Goal: Information Seeking & Learning: Stay updated

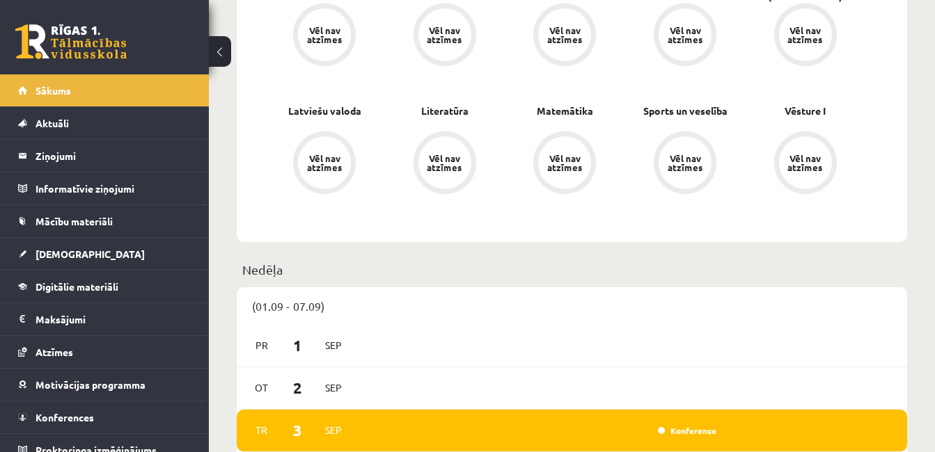
scroll to position [542, 0]
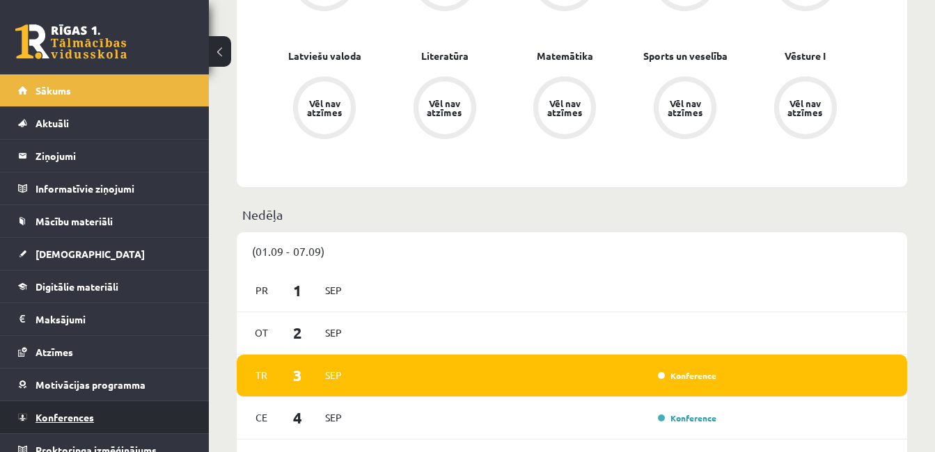
click at [74, 412] on span "Konferences" at bounding box center [64, 417] width 58 height 13
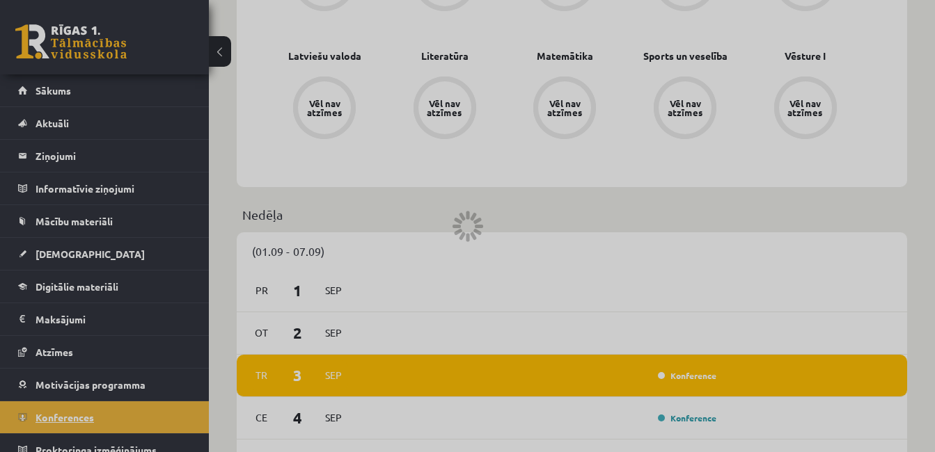
scroll to position [213, 0]
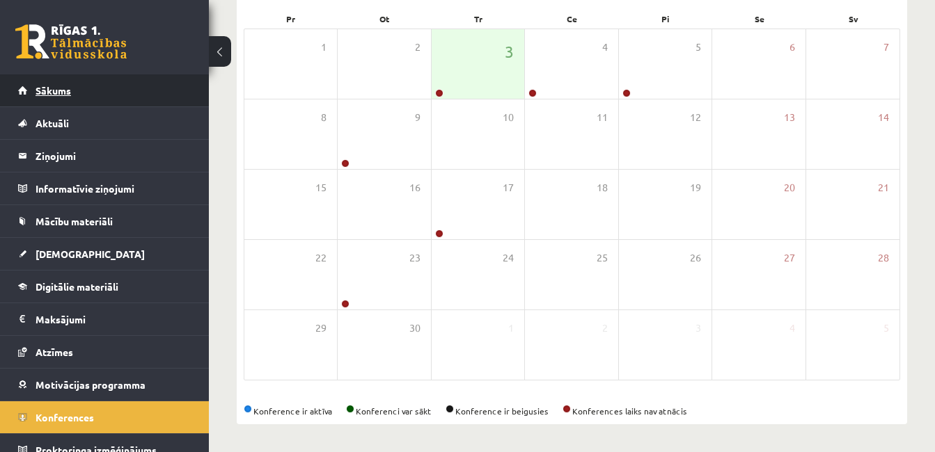
click at [73, 85] on link "Sākums" at bounding box center [104, 90] width 173 height 32
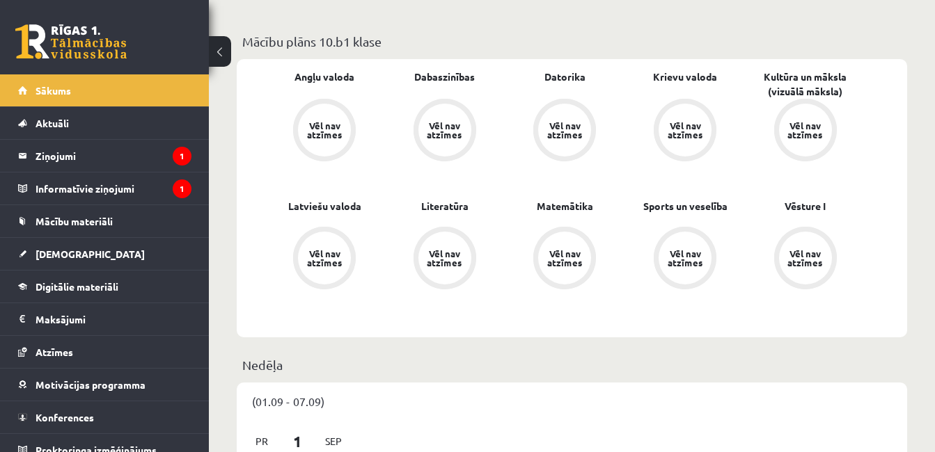
scroll to position [473, 0]
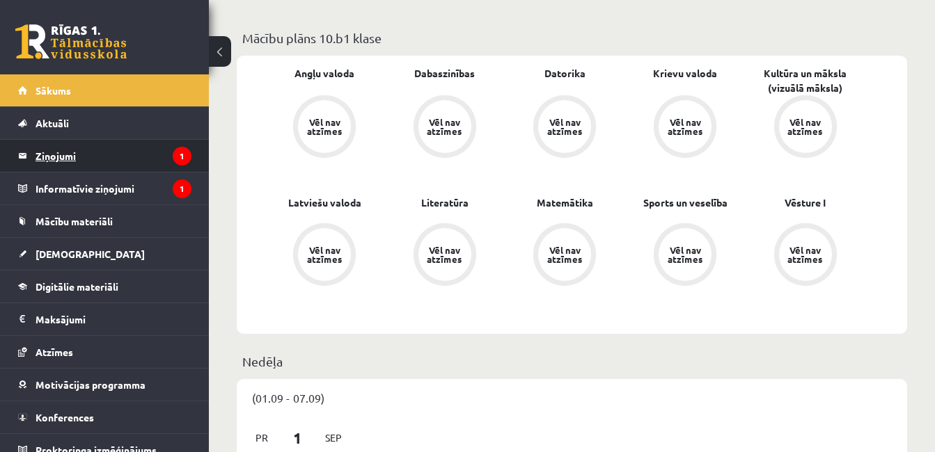
click at [118, 161] on legend "Ziņojumi 1" at bounding box center [113, 156] width 156 height 32
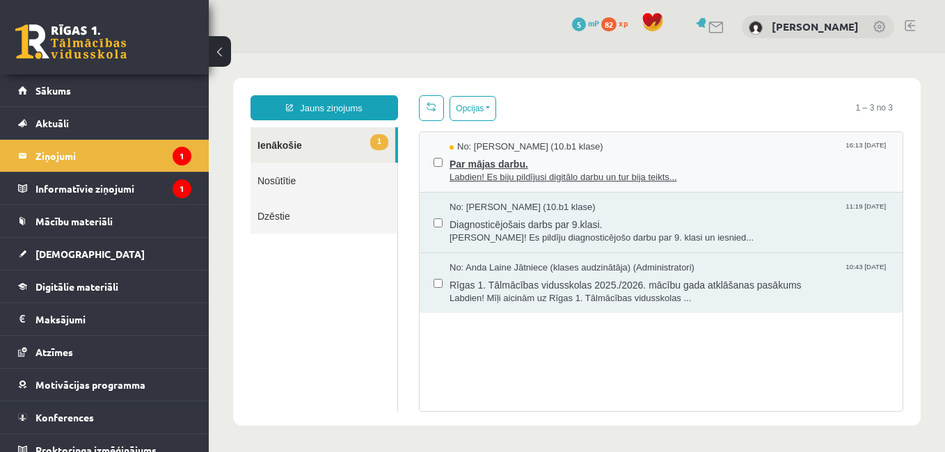
click at [689, 168] on span "Par mājas darbu." at bounding box center [669, 162] width 439 height 17
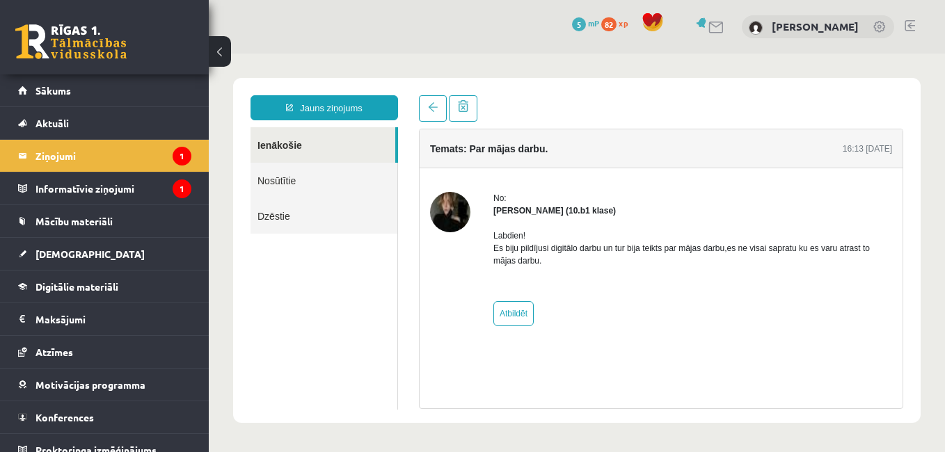
click at [459, 210] on img at bounding box center [450, 212] width 40 height 40
click at [444, 208] on img at bounding box center [450, 212] width 40 height 40
click at [290, 175] on link "Nosūtītie" at bounding box center [324, 180] width 147 height 35
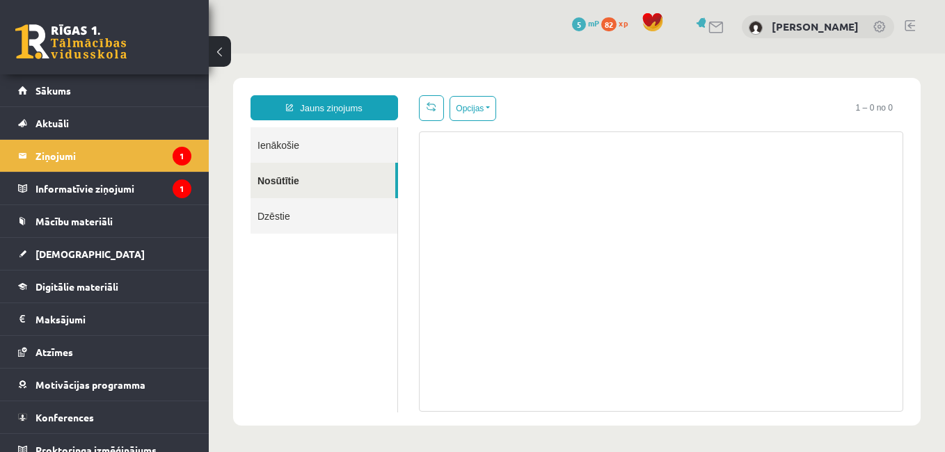
click at [292, 152] on link "Ienākošie" at bounding box center [324, 144] width 147 height 35
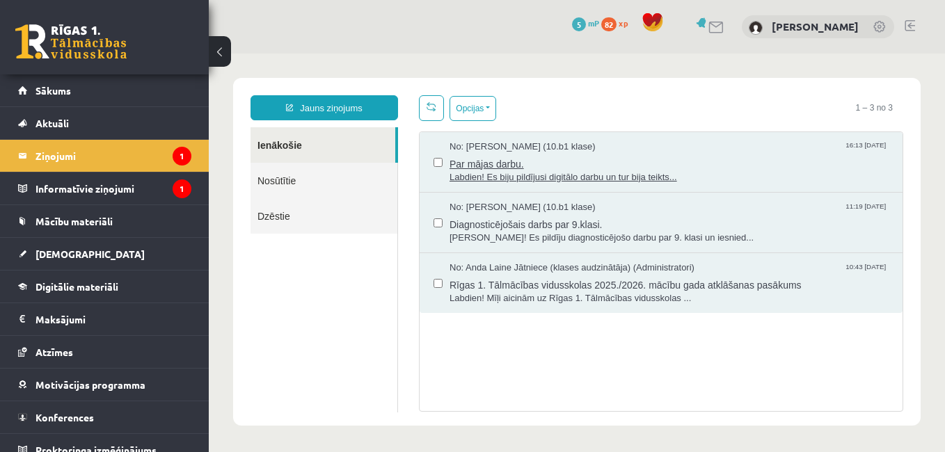
click at [463, 148] on span "No: Madara Andersone (10.b1 klase)" at bounding box center [523, 147] width 146 height 13
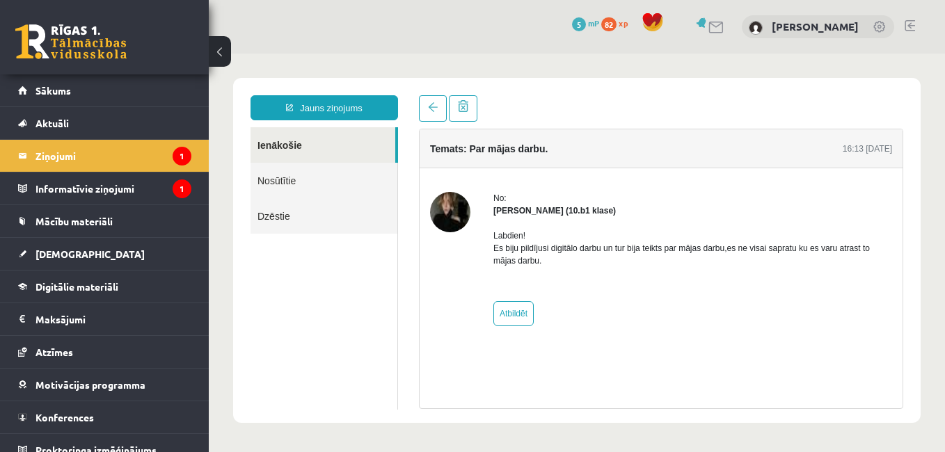
click at [352, 143] on link "Ienākošie" at bounding box center [323, 144] width 145 height 35
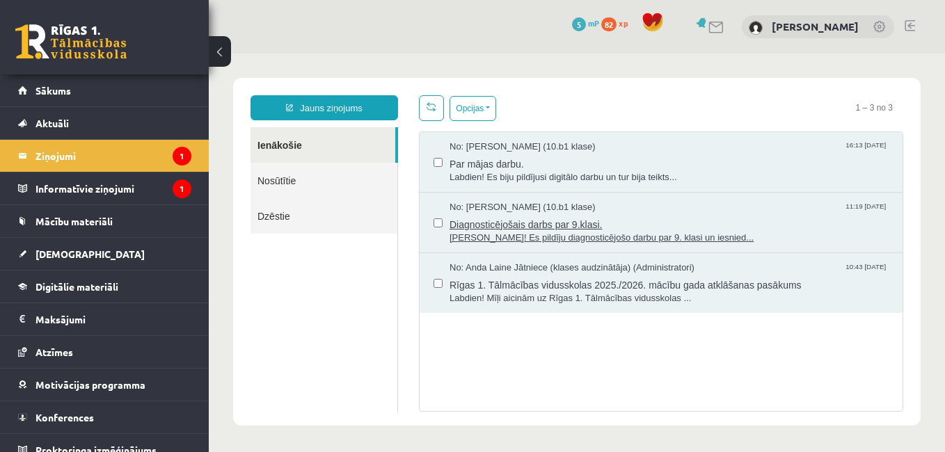
click at [516, 228] on span "Diagnosticējošais darbs par 9.klasi." at bounding box center [669, 222] width 439 height 17
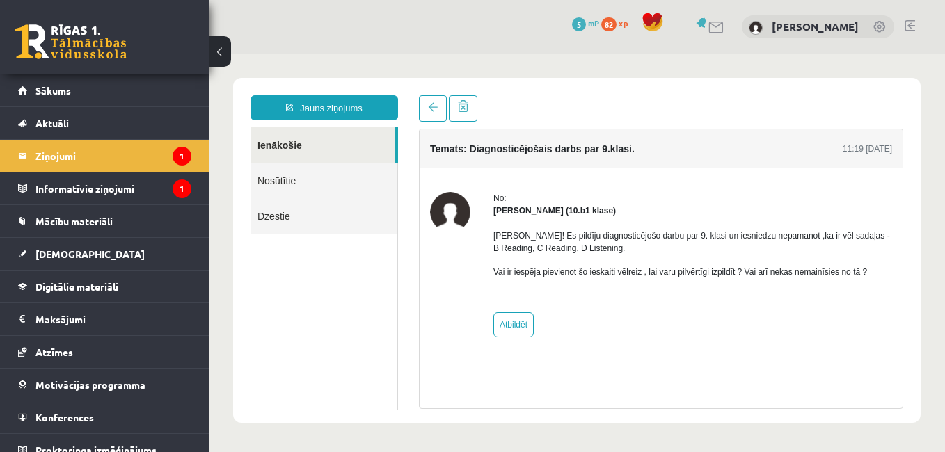
click at [300, 182] on link "Nosūtītie" at bounding box center [324, 180] width 147 height 35
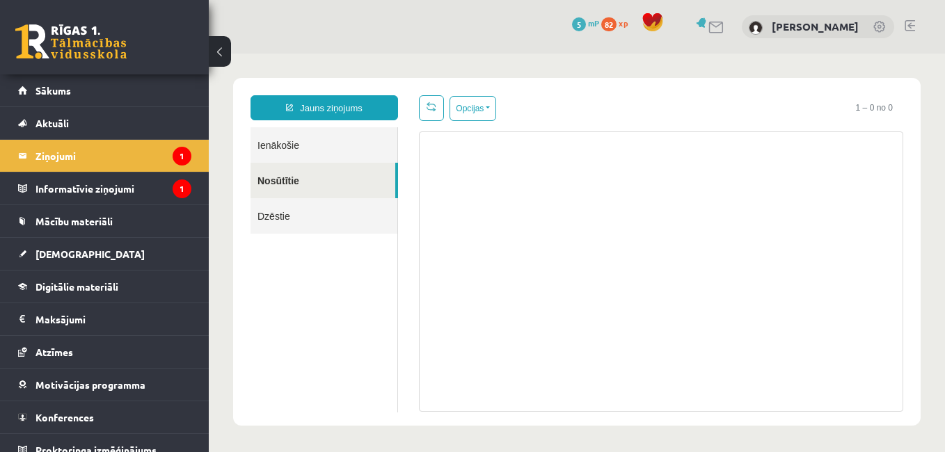
click at [285, 152] on link "Ienākošie" at bounding box center [324, 144] width 147 height 35
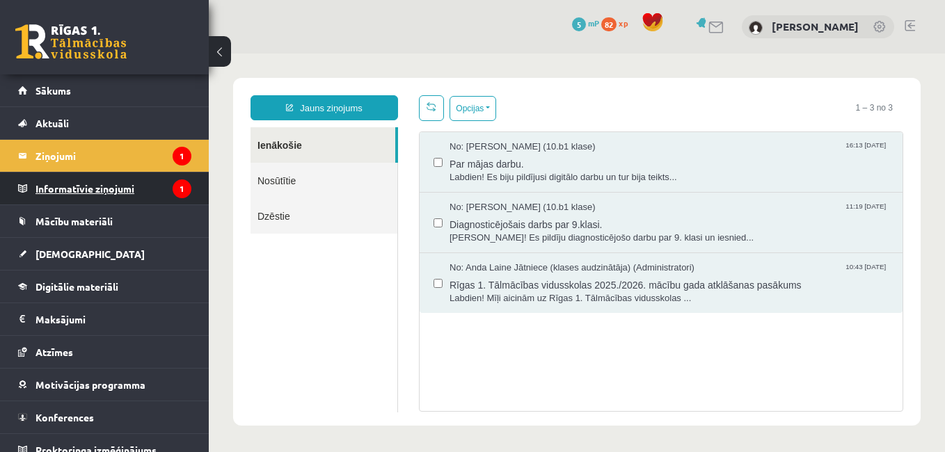
click at [72, 182] on legend "Informatīvie ziņojumi 1" at bounding box center [113, 189] width 156 height 32
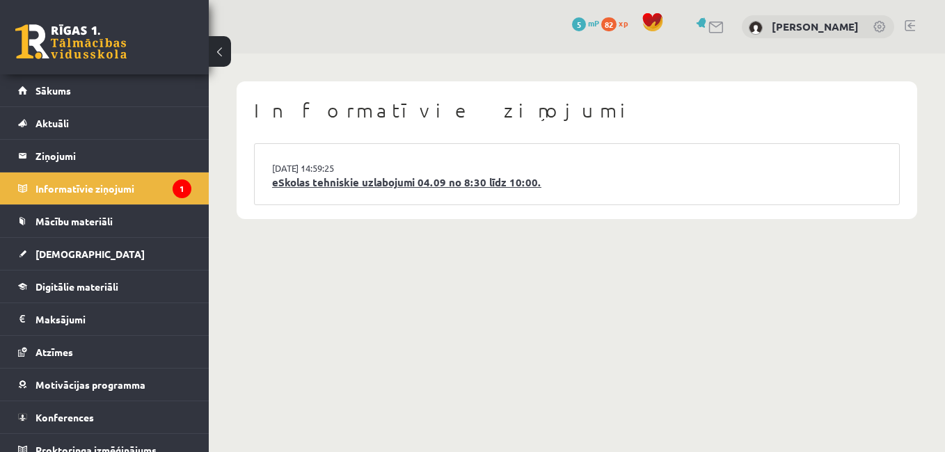
click at [346, 180] on link "eSkolas tehniskie uzlabojumi 04.09 no 8:30 līdz 10:00." at bounding box center [577, 183] width 610 height 16
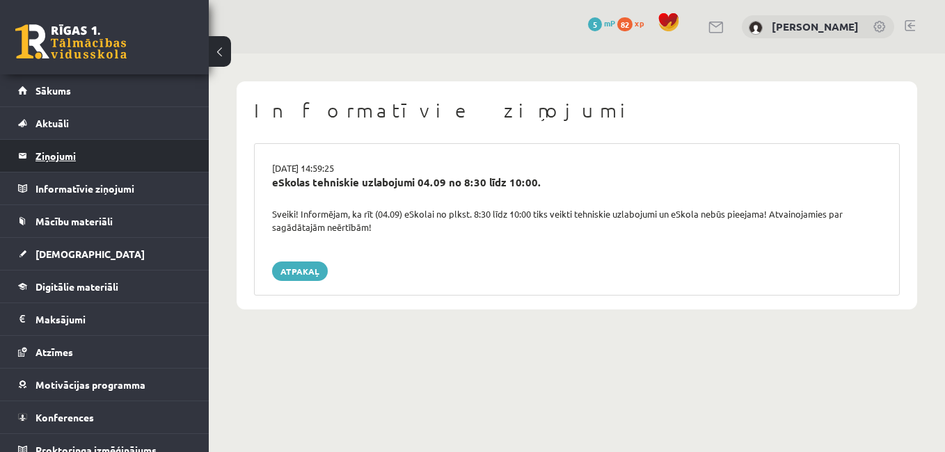
click at [76, 149] on legend "Ziņojumi 0" at bounding box center [113, 156] width 156 height 32
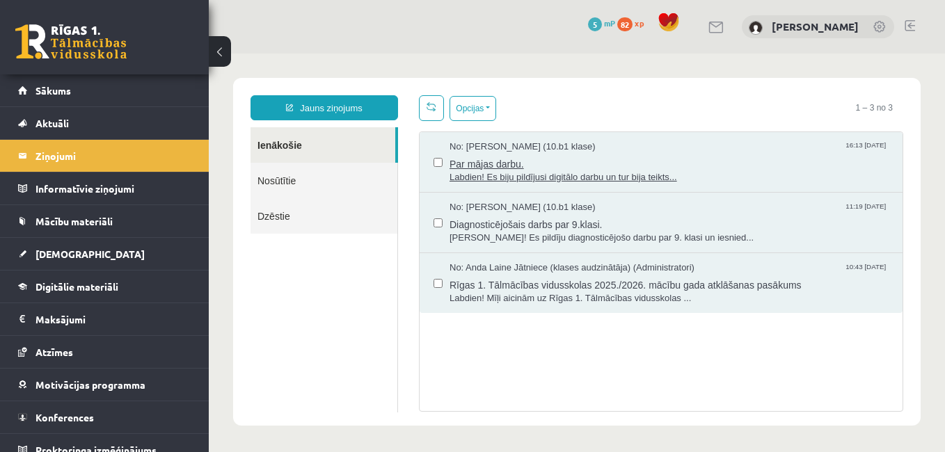
click at [505, 175] on span "Labdien! Es biju pildījusi digitālo darbu un tur bija teikts..." at bounding box center [669, 177] width 439 height 13
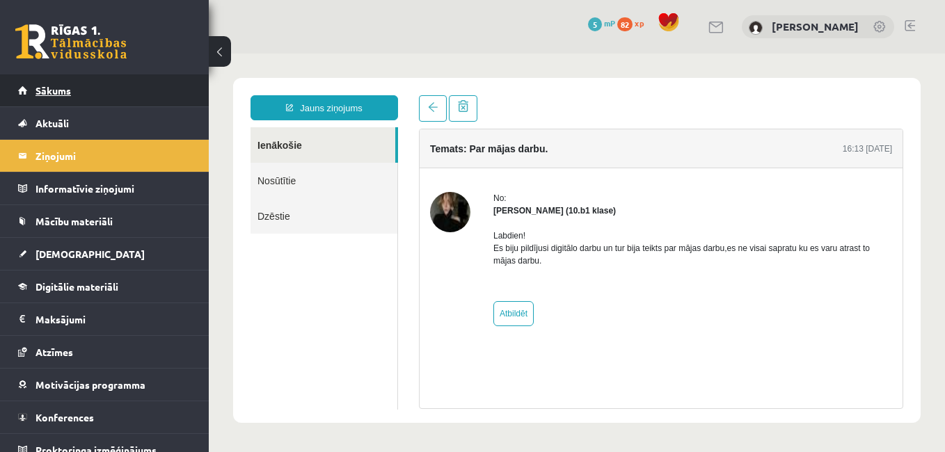
click at [147, 88] on link "Sākums" at bounding box center [104, 90] width 173 height 32
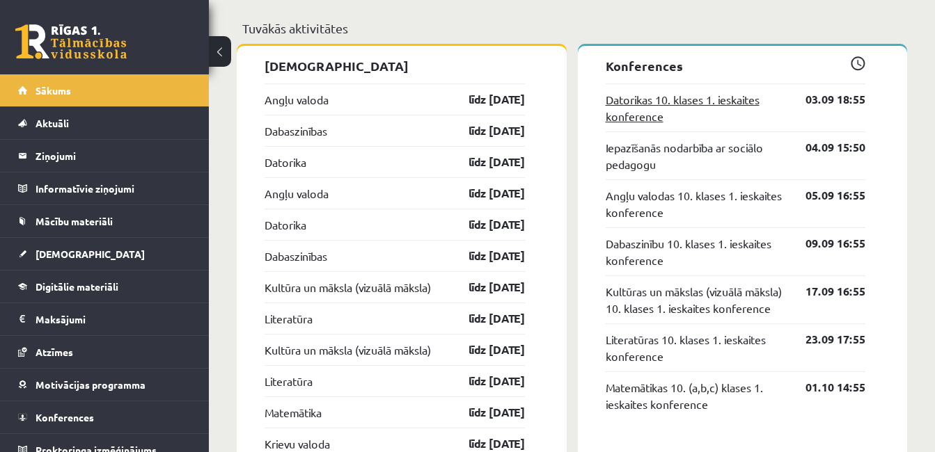
scroll to position [1112, 0]
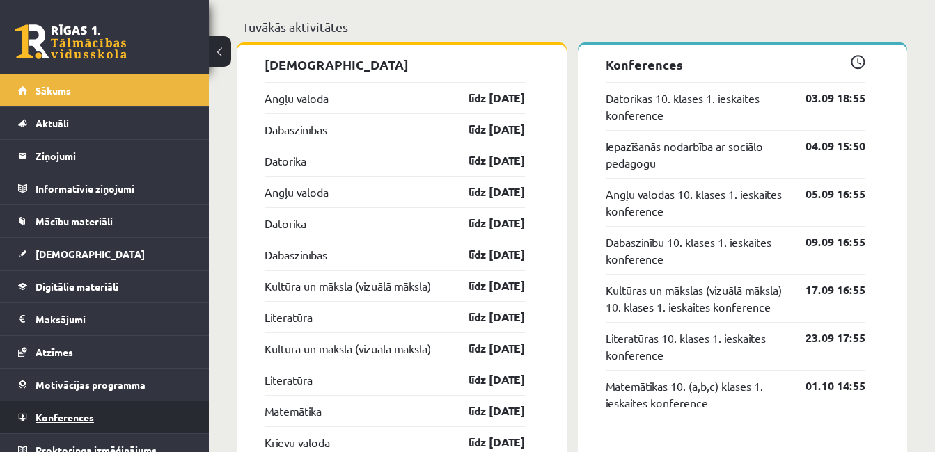
click at [65, 425] on link "Konferences" at bounding box center [104, 418] width 173 height 32
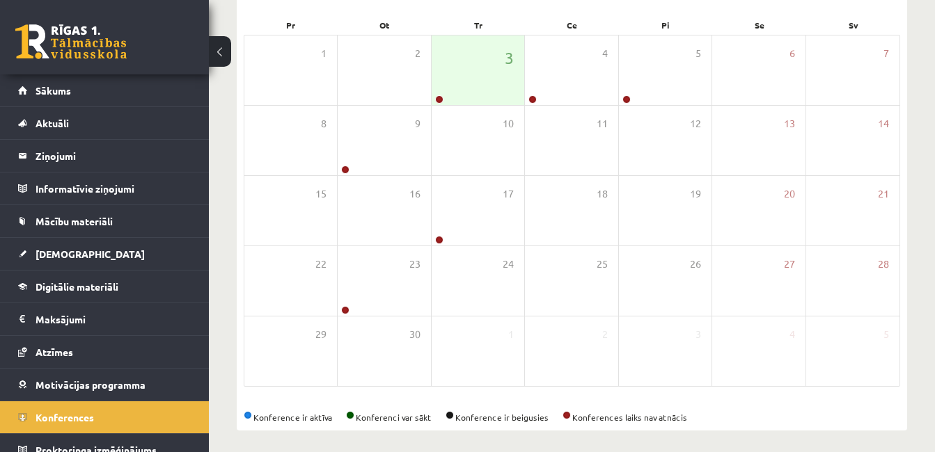
scroll to position [205, 0]
click at [72, 89] on link "Sākums" at bounding box center [104, 90] width 173 height 32
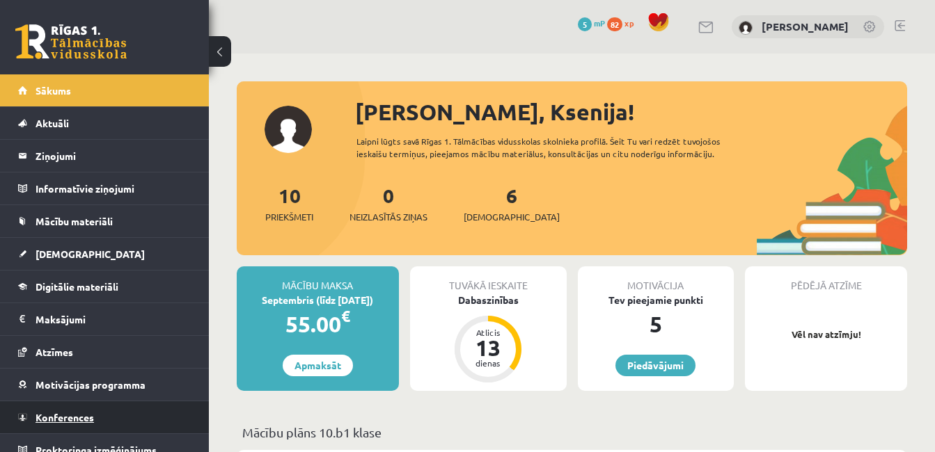
click at [52, 418] on span "Konferences" at bounding box center [64, 417] width 58 height 13
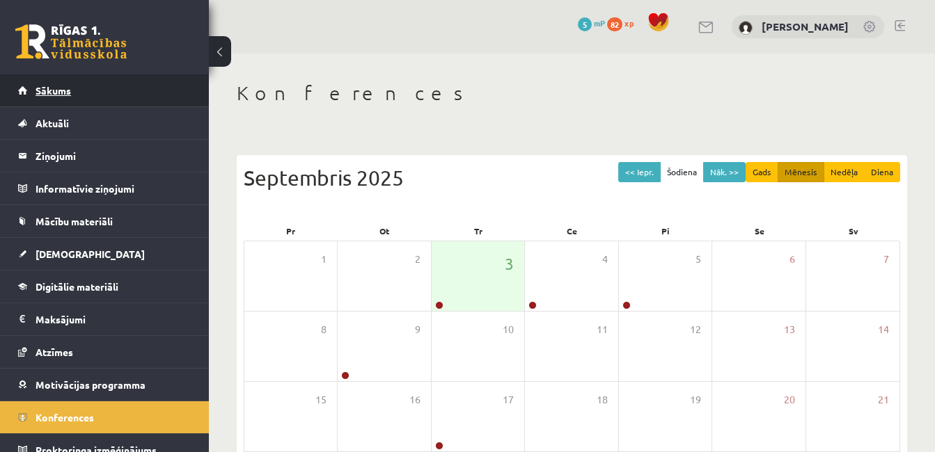
click at [61, 92] on span "Sākums" at bounding box center [52, 90] width 35 height 13
